Goal: Task Accomplishment & Management: Manage account settings

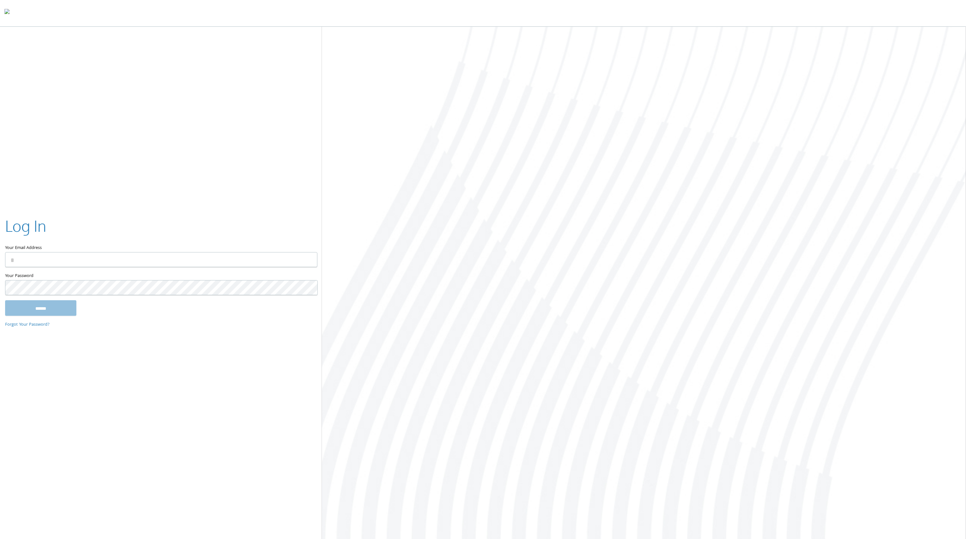
type input "**********"
click at [45, 310] on input "******" at bounding box center [40, 307] width 71 height 15
type input "**********"
click at [753, 109] on div at bounding box center [644, 284] width 644 height 514
